Goal: Task Accomplishment & Management: Complete application form

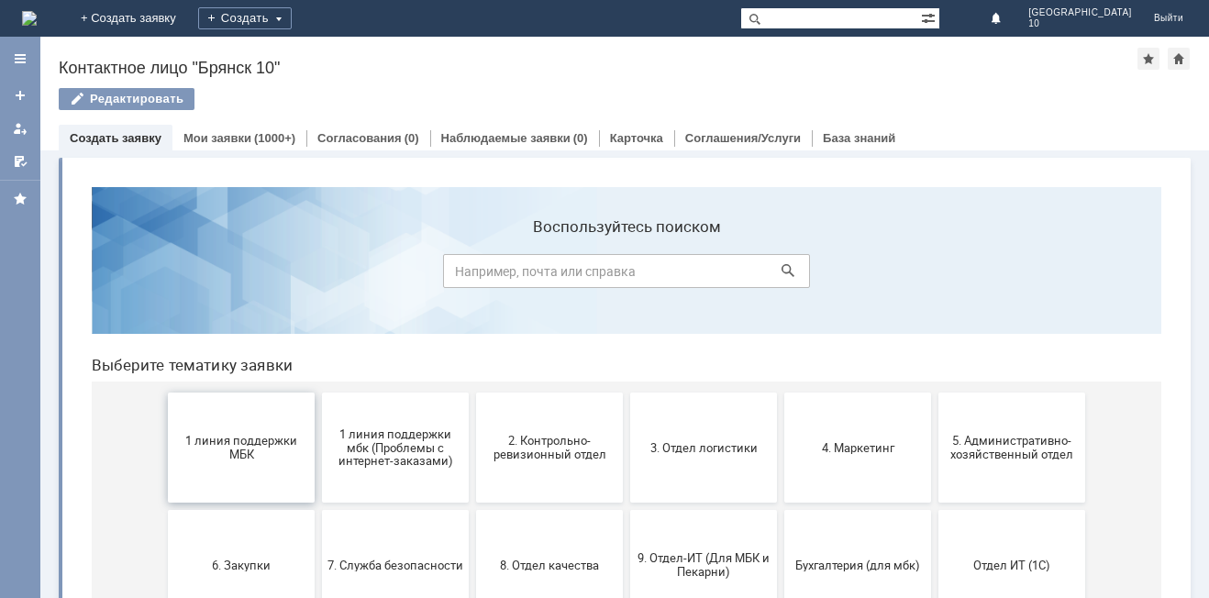
click at [238, 433] on button "1 линия поддержки МБК" at bounding box center [241, 448] width 147 height 110
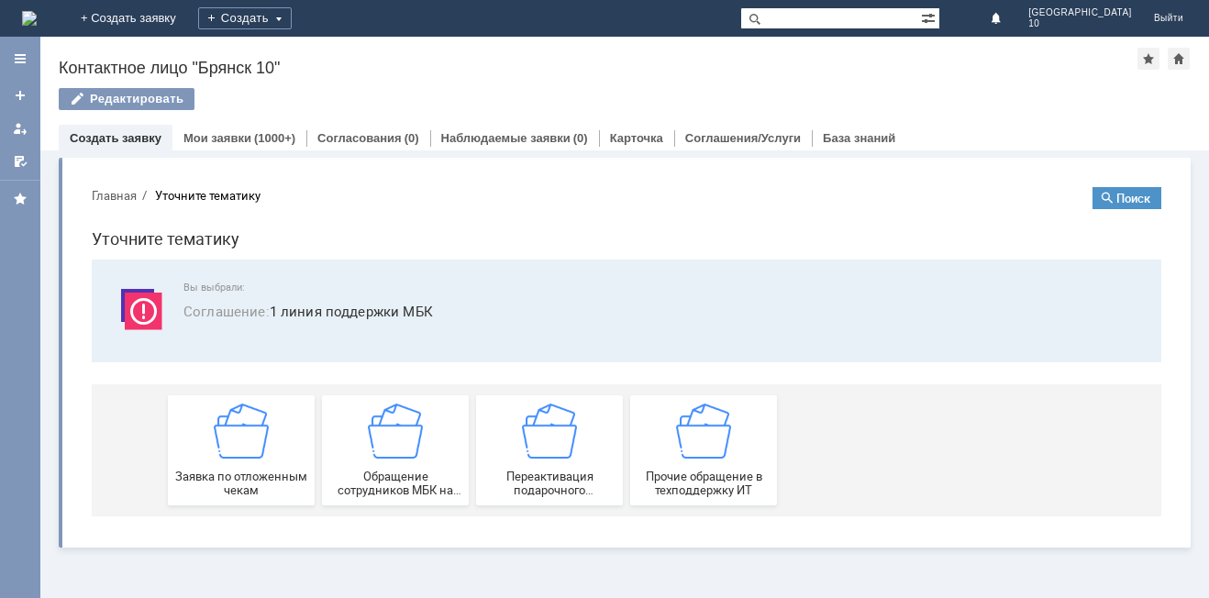
click at [238, 433] on img at bounding box center [241, 431] width 55 height 55
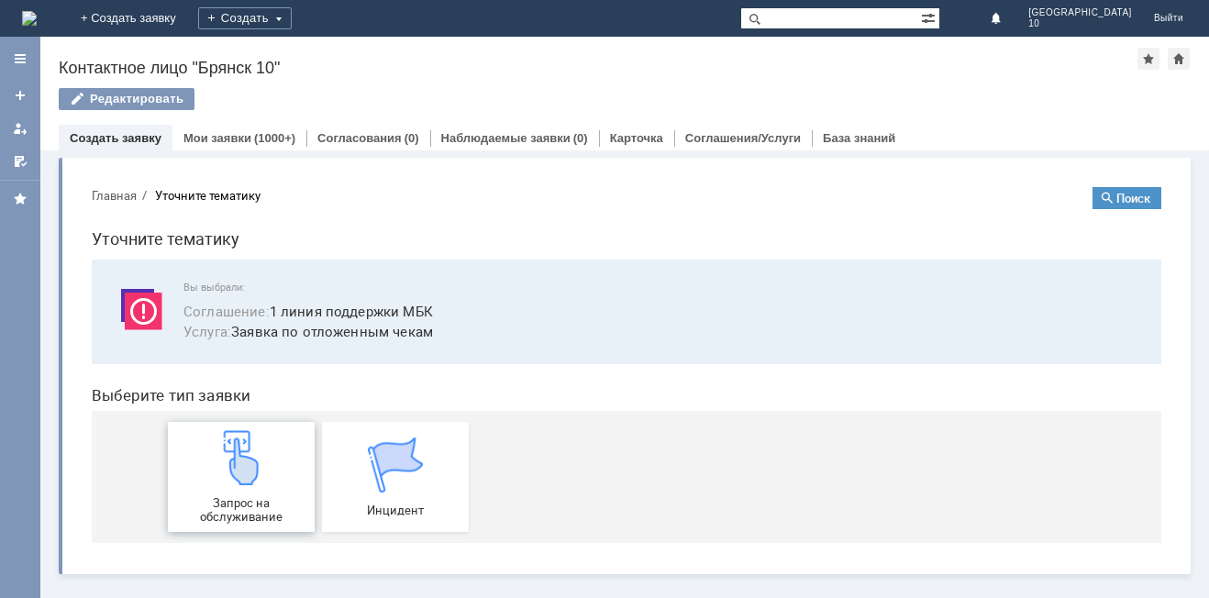
click at [246, 455] on img at bounding box center [241, 457] width 55 height 55
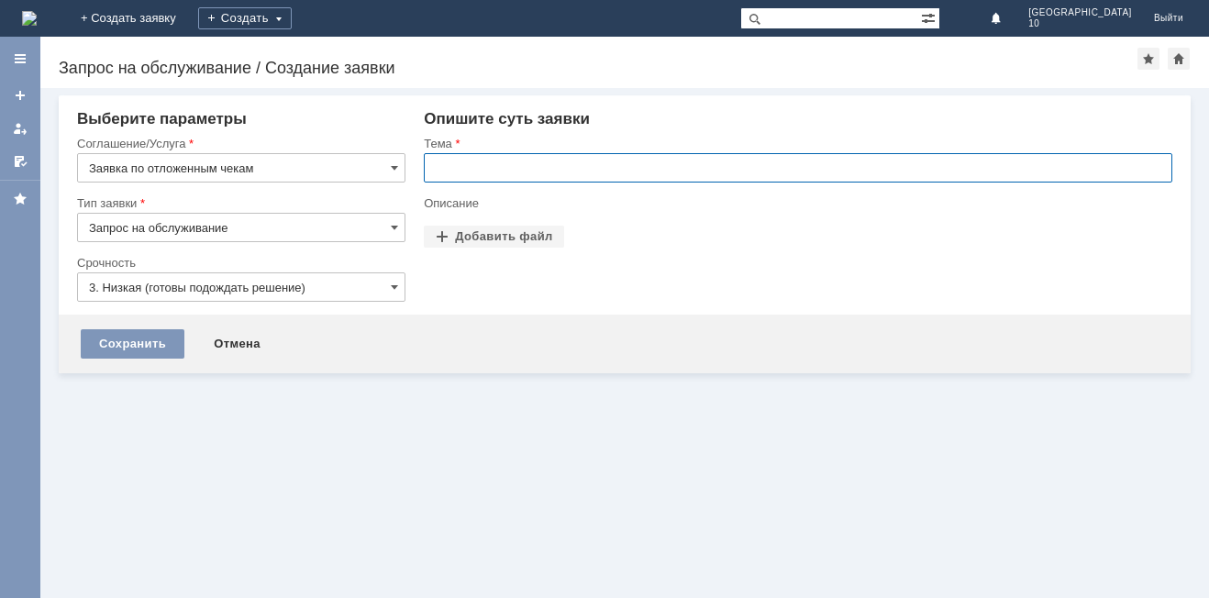
click at [438, 162] on input "text" at bounding box center [798, 167] width 749 height 29
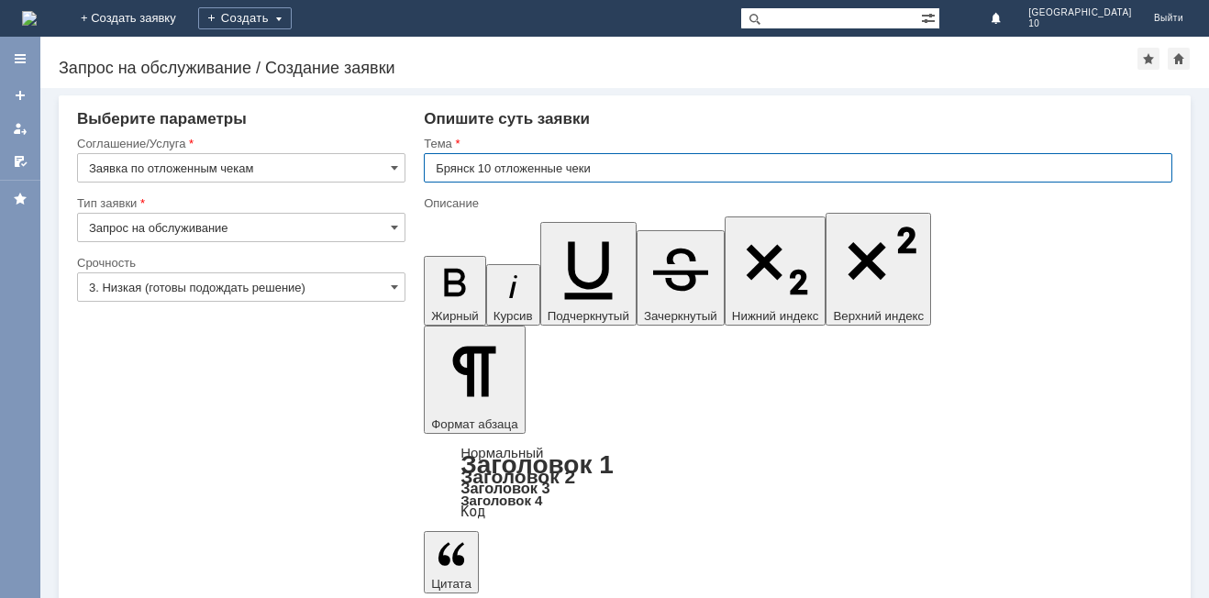
type input "Брянск 10 отложенные чеки"
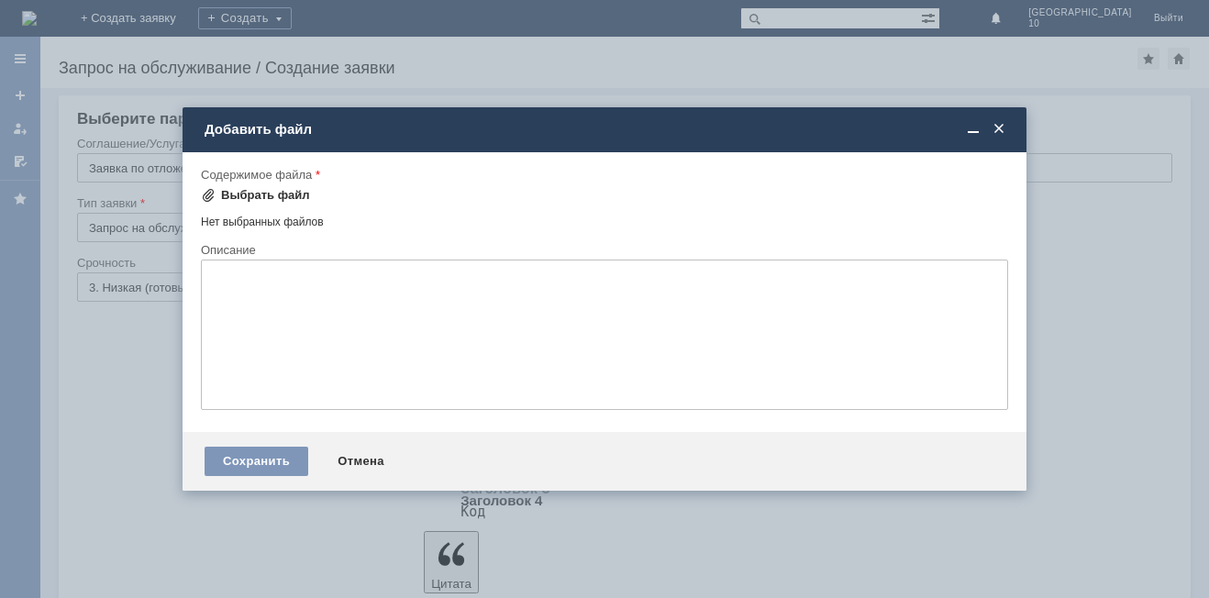
click at [206, 191] on span at bounding box center [208, 195] width 15 height 15
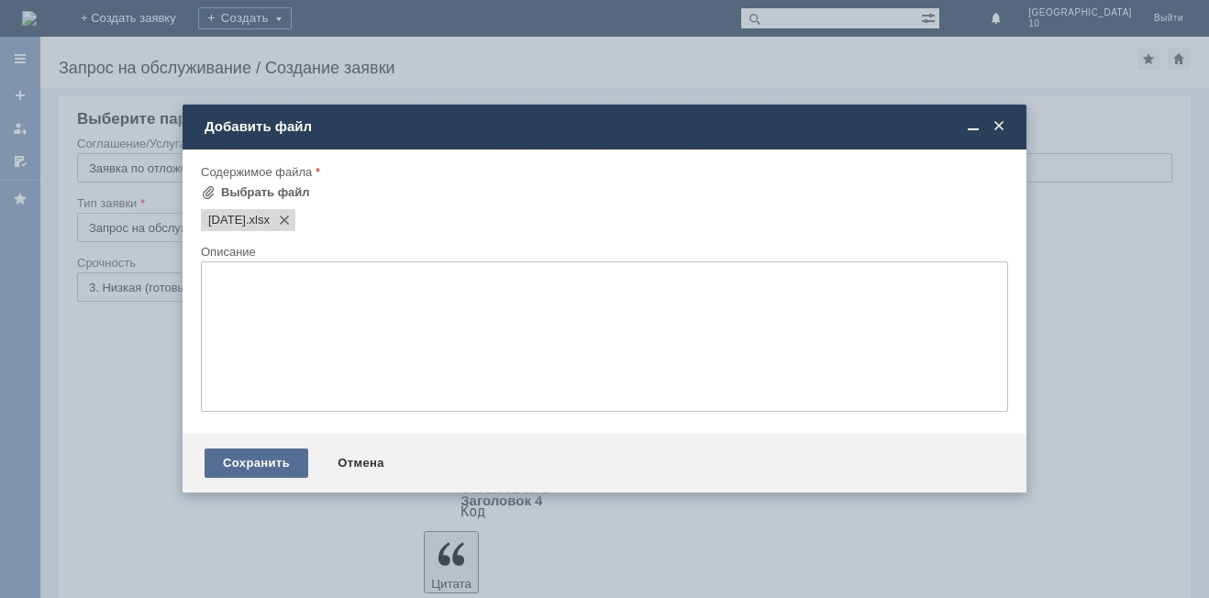
click at [251, 450] on div "Сохранить" at bounding box center [257, 463] width 104 height 29
